Goal: Transaction & Acquisition: Purchase product/service

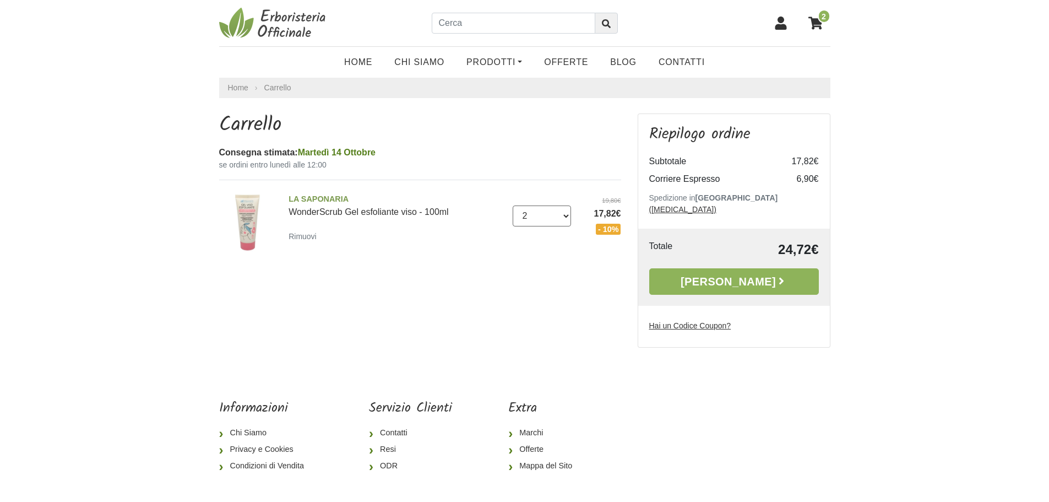
click at [538, 213] on select "0 ([GEOGRAPHIC_DATA]) 1 2 3 4" at bounding box center [542, 215] width 58 height 21
select select "1"
click at [513, 205] on select "0 (Rimuovi) 1 2 3 4" at bounding box center [542, 215] width 58 height 21
click at [489, 25] on input "text" at bounding box center [514, 23] width 164 height 21
click at [366, 61] on link "Home" at bounding box center [358, 62] width 50 height 22
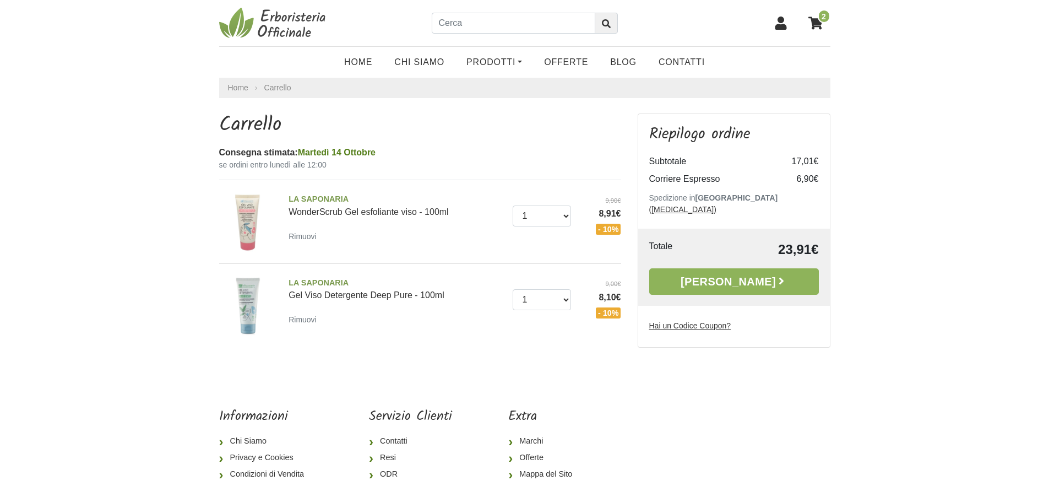
click at [697, 321] on u "Hai un Codice Coupon?" at bounding box center [690, 325] width 82 height 9
click at [0, 0] on input "Hai un Codice Coupon?" at bounding box center [0, 0] width 0 height 0
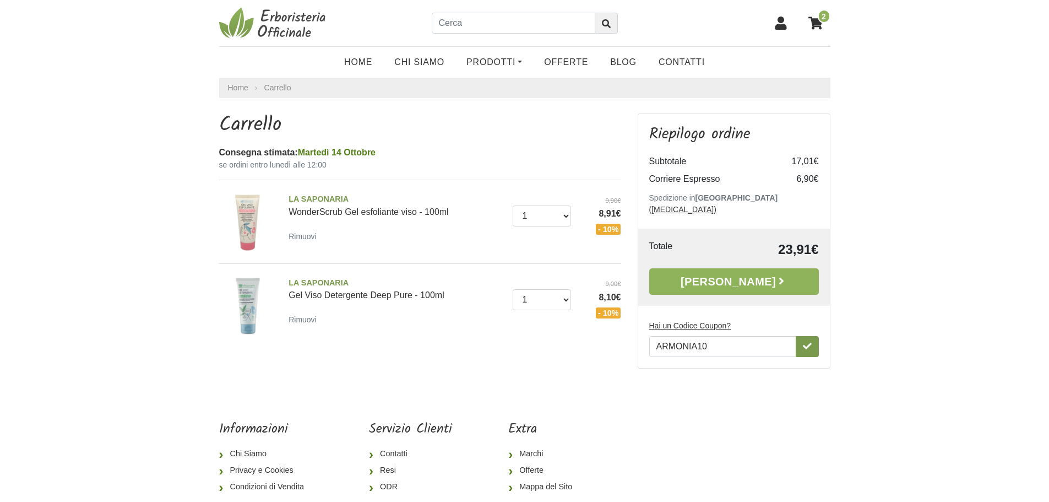
click at [806, 341] on icon "button" at bounding box center [807, 345] width 9 height 9
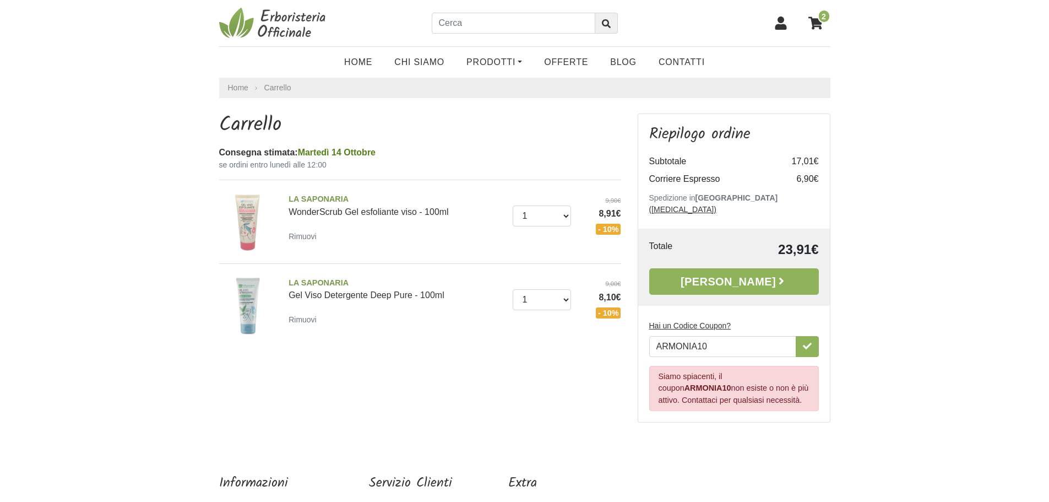
click at [715, 378] on div "Siamo spiacenti, il coupon ARMONIA10 non esiste o non è più attivo. Contattaci …" at bounding box center [734, 389] width 170 height 46
click at [712, 336] on input "ARMONIA10" at bounding box center [722, 346] width 147 height 21
type input "ARMONIA10"
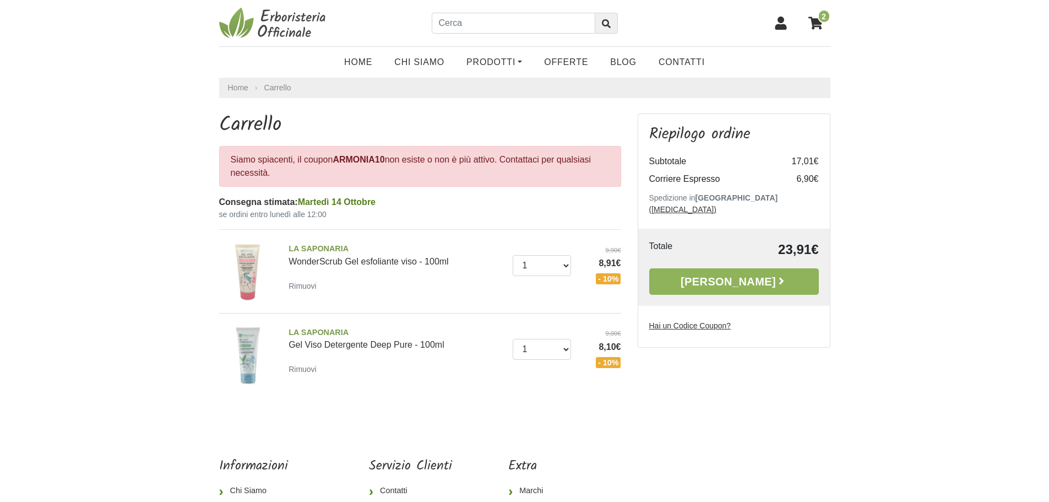
click at [691, 321] on u "Hai un Codice Coupon?" at bounding box center [690, 325] width 82 height 9
click at [0, 0] on input "Hai un Codice Coupon?" at bounding box center [0, 0] width 0 height 0
click at [696, 387] on aside "Riepilogo ordine Subtotale 17,01€ Corriere Espresso 6,90€ Spedizione in Italia …" at bounding box center [734, 263] width 209 height 301
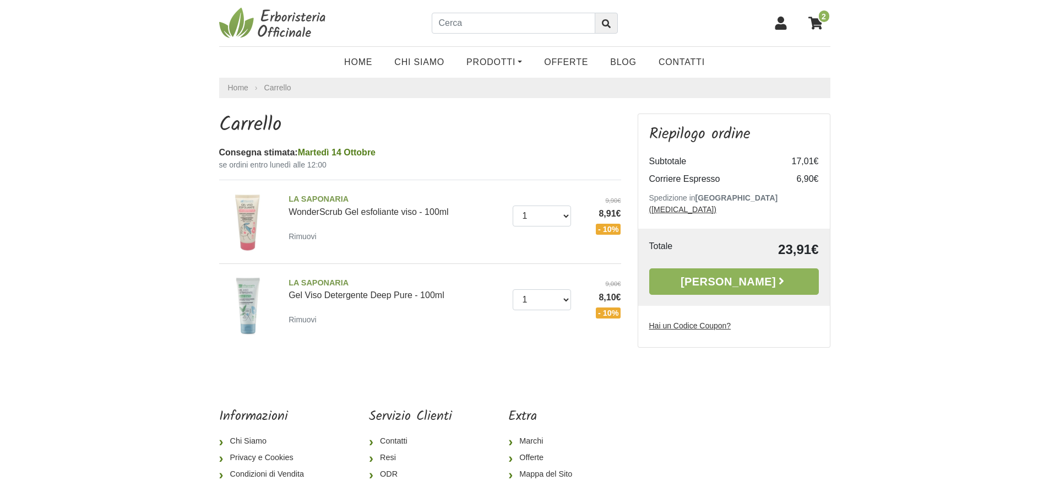
click at [679, 321] on u "Hai un Codice Coupon?" at bounding box center [690, 325] width 82 height 9
click at [0, 0] on input "Hai un Codice Coupon?" at bounding box center [0, 0] width 0 height 0
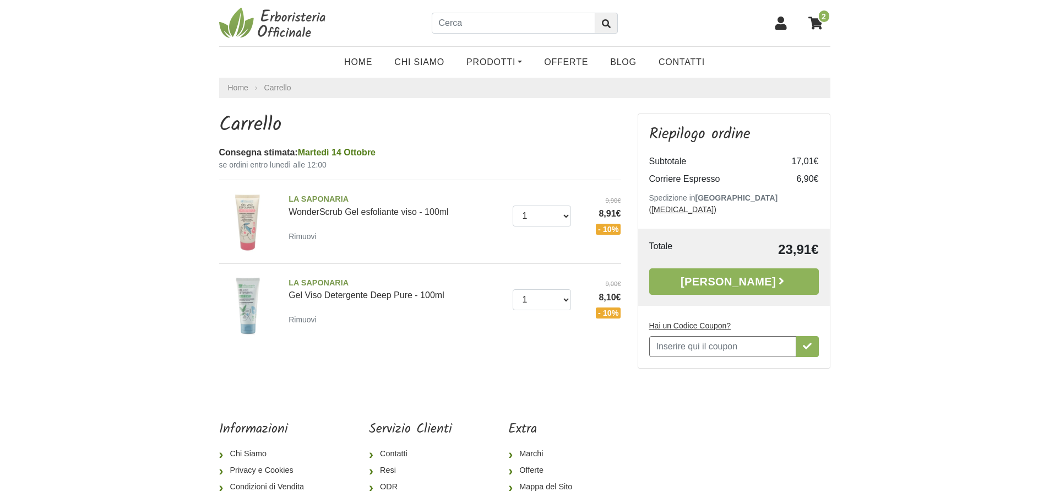
click at [683, 339] on input "Hai un Codice Coupon?" at bounding box center [722, 346] width 147 height 21
click at [810, 341] on icon "button" at bounding box center [807, 345] width 9 height 9
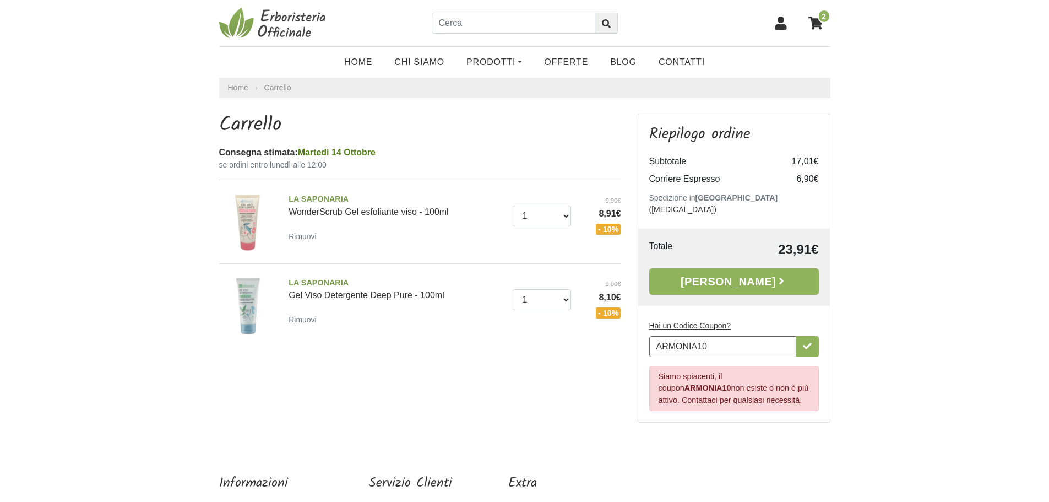
drag, startPoint x: 720, startPoint y: 337, endPoint x: 400, endPoint y: 307, distance: 321.9
click at [403, 306] on div "Carrello Consegna stimata: Martedì 14 Ottobre se ordini entro lunedì alle 12:00…" at bounding box center [525, 272] width 628 height 318
type input "armonia10"
click at [809, 343] on icon "button" at bounding box center [807, 346] width 9 height 7
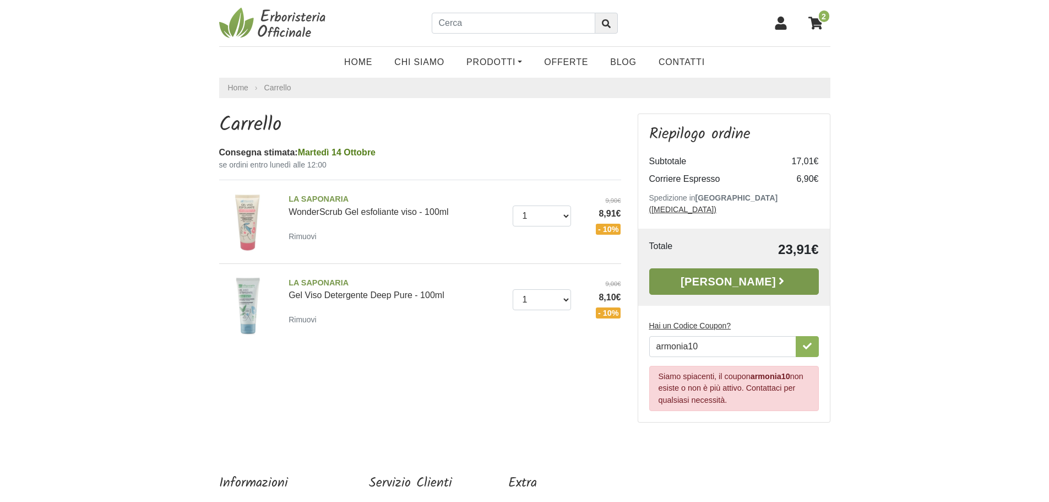
click at [743, 268] on link "[PERSON_NAME]" at bounding box center [734, 281] width 170 height 26
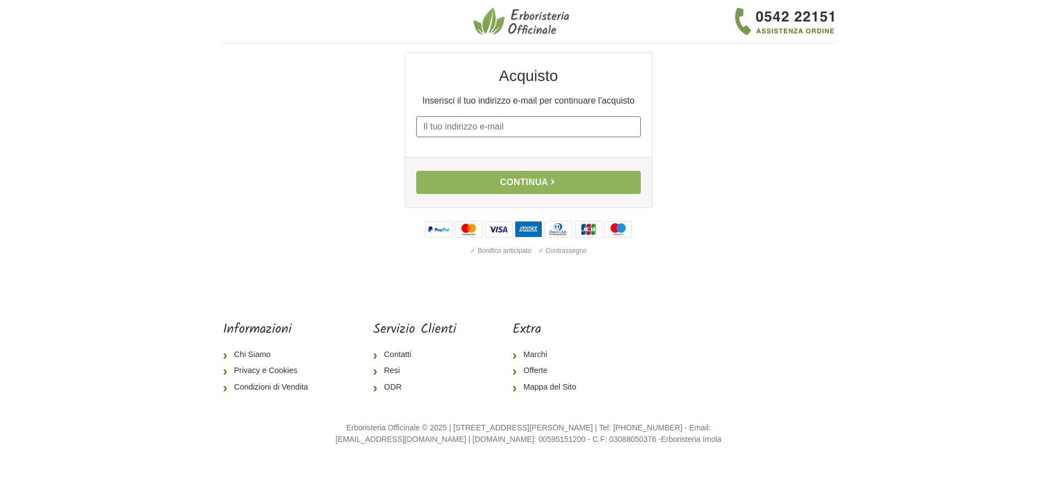
type input "3467458018"
drag, startPoint x: 502, startPoint y: 130, endPoint x: 332, endPoint y: 130, distance: 170.2
click at [337, 130] on div "Acquisto Inserisci il tuo indirizzo e-mail per continuare l'acquisto E-mail 346…" at bounding box center [528, 164] width 419 height 225
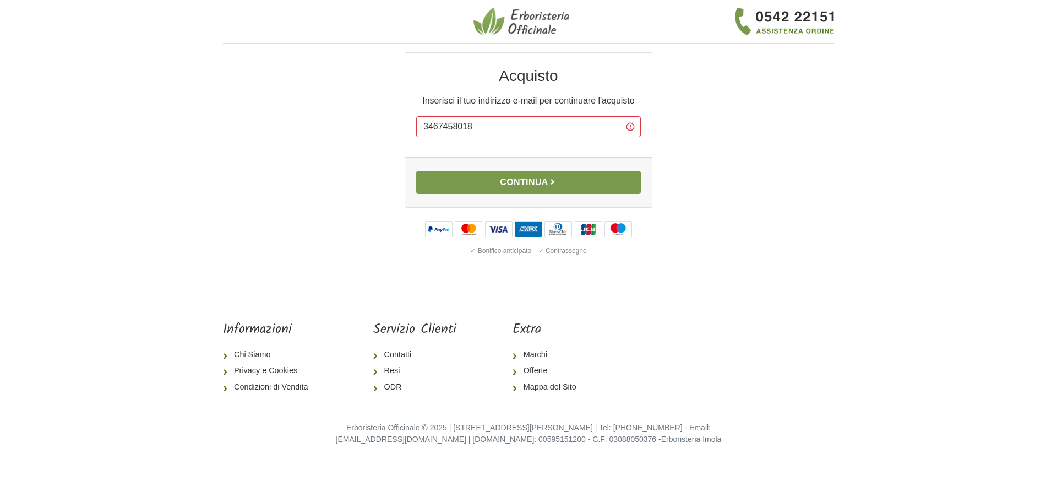
click at [459, 189] on button "Continua" at bounding box center [528, 182] width 225 height 23
click at [509, 181] on button "Continua" at bounding box center [528, 182] width 225 height 23
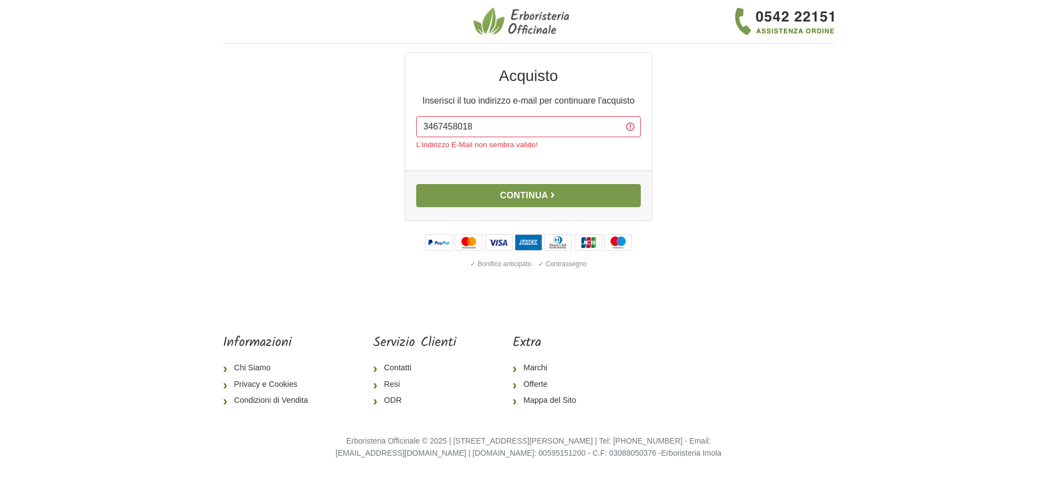
click at [564, 194] on button "Continua" at bounding box center [528, 195] width 225 height 23
drag, startPoint x: 500, startPoint y: 131, endPoint x: 47, endPoint y: 124, distance: 452.8
click at [47, 124] on body "1 I Miei Dati 2 Indirizzo 3 Spedizione 4 Pagamento 5 Verifica ordine Acquisto I…" at bounding box center [528, 238] width 1057 height 476
type input "[EMAIL_ADDRESS][DOMAIN_NAME]"
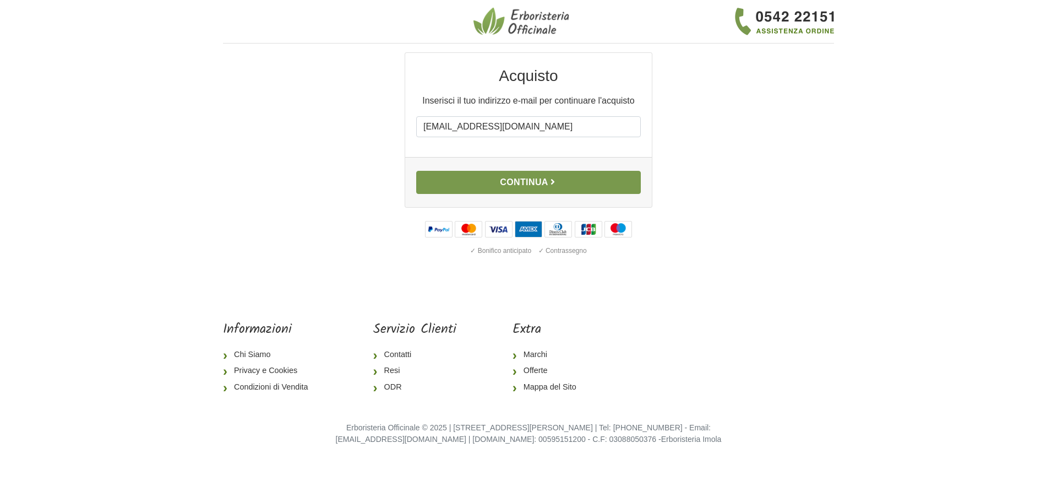
click at [546, 184] on button "Continua" at bounding box center [528, 182] width 225 height 23
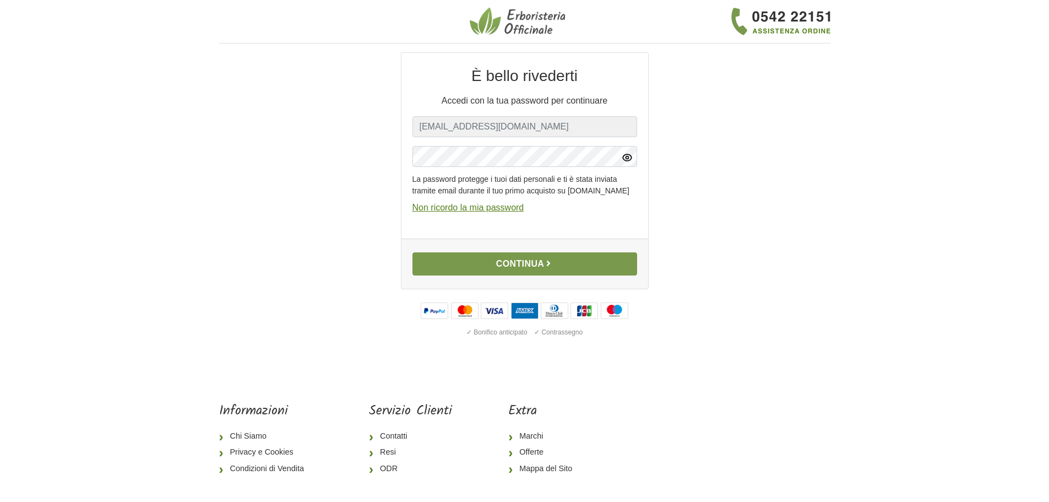
click at [516, 275] on button "Continua" at bounding box center [525, 263] width 225 height 23
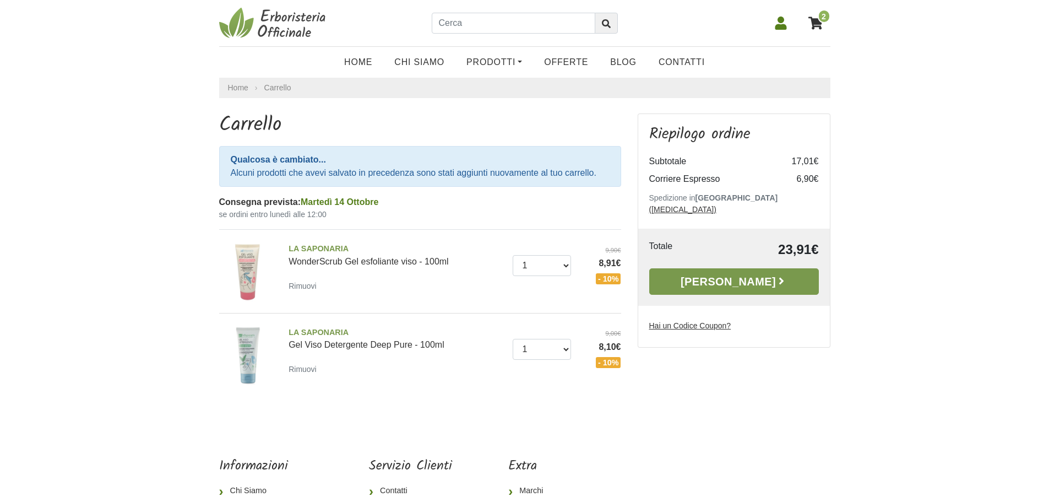
click at [729, 268] on link "Alla Cassa" at bounding box center [734, 281] width 170 height 26
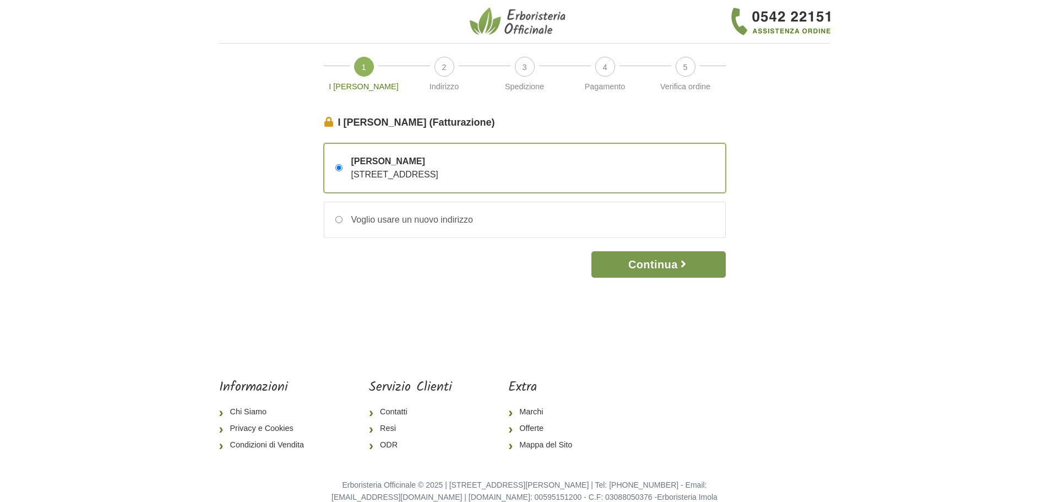
click at [664, 268] on button "Continua" at bounding box center [659, 264] width 134 height 26
click at [639, 268] on button "Continua" at bounding box center [659, 264] width 134 height 26
